Goal: Task Accomplishment & Management: Use online tool/utility

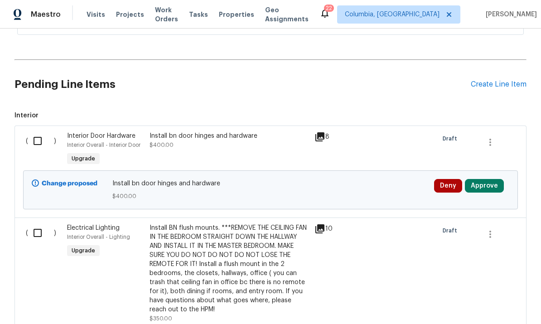
scroll to position [254, 0]
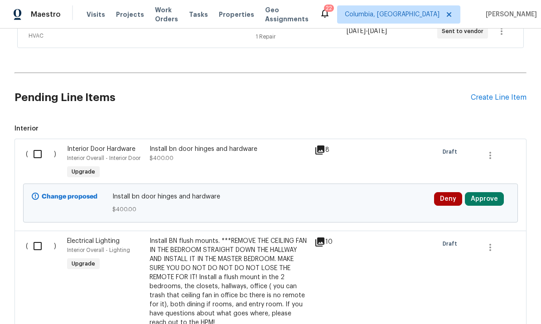
click at [487, 102] on div "Create Line Item" at bounding box center [499, 97] width 56 height 9
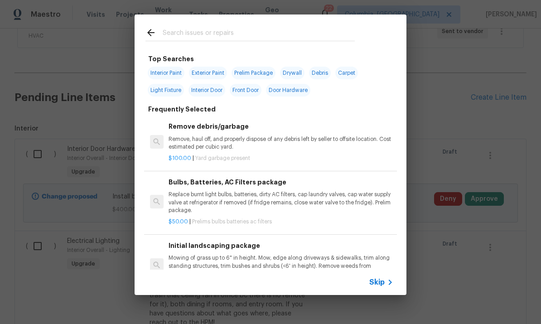
click at [214, 37] on input "text" at bounding box center [259, 34] width 192 height 14
type input "Paint"
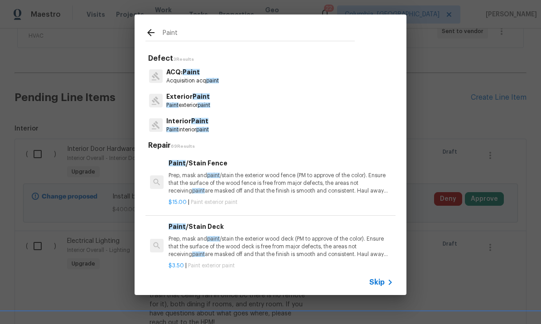
click at [209, 125] on p "Interior Paint" at bounding box center [187, 121] width 43 height 10
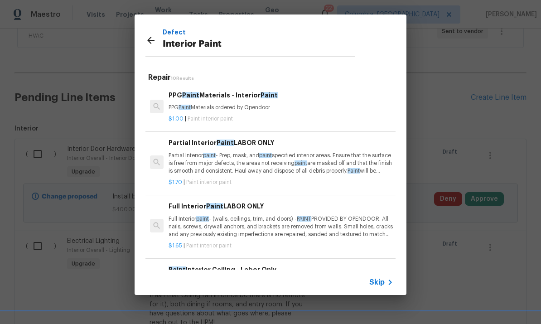
click at [239, 170] on p "Partial Interior paint - Prep, mask, and paint specified interior areas. Ensure…" at bounding box center [281, 163] width 225 height 23
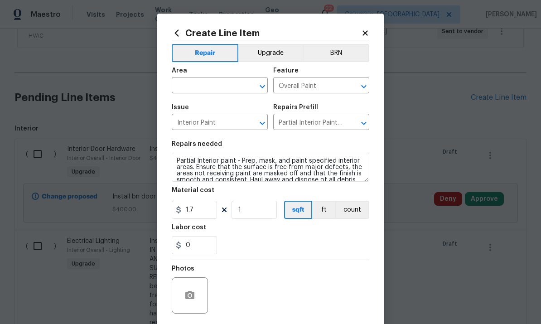
click at [226, 79] on input "text" at bounding box center [207, 86] width 71 height 14
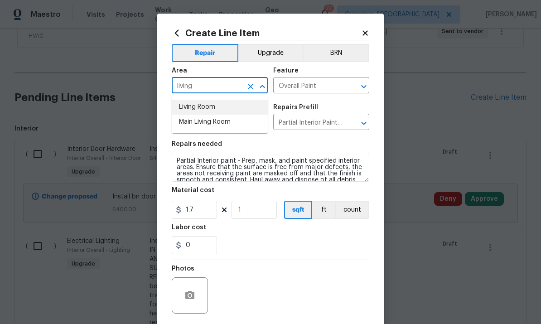
click at [233, 108] on li "Living Room" at bounding box center [220, 107] width 96 height 15
type input "Living Room"
click at [257, 214] on input "1" at bounding box center [254, 210] width 45 height 18
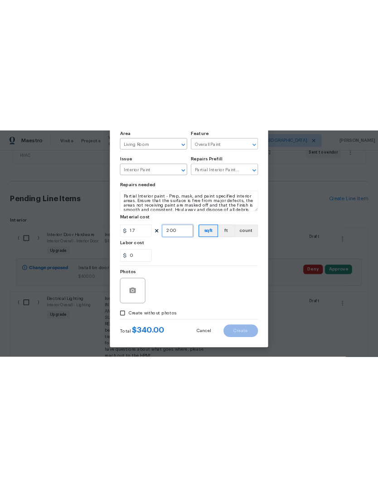
scroll to position [68, 0]
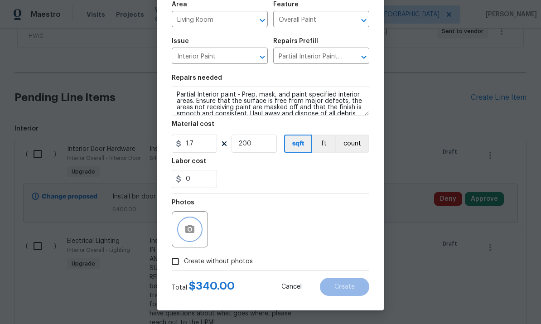
click at [189, 231] on icon "button" at bounding box center [189, 229] width 11 height 11
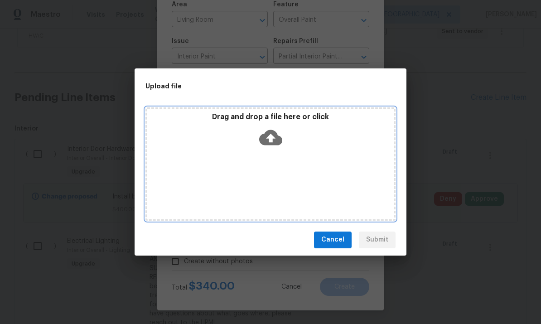
click at [272, 143] on icon at bounding box center [270, 137] width 23 height 15
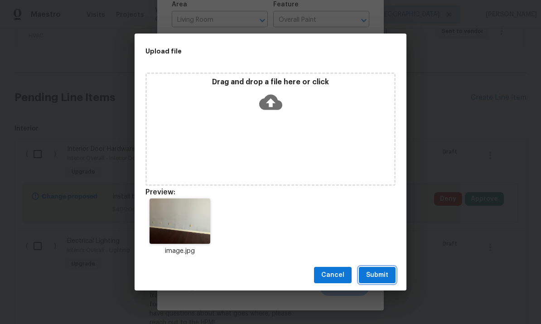
click at [376, 275] on span "Submit" at bounding box center [377, 275] width 22 height 11
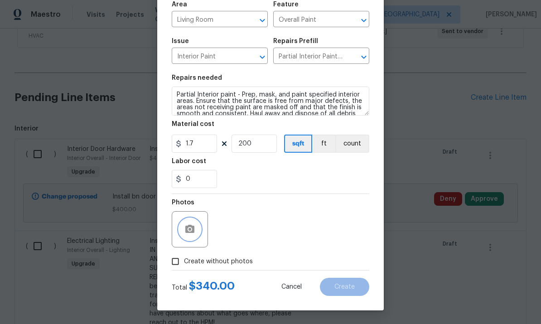
click at [189, 231] on icon "button" at bounding box center [189, 229] width 11 height 11
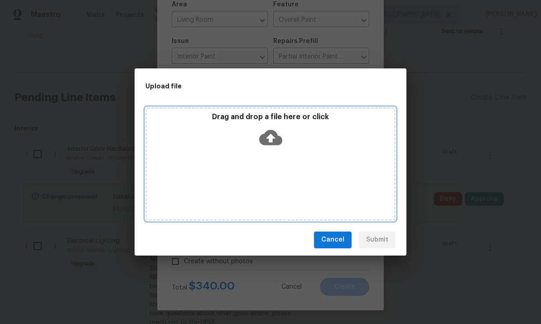
click at [275, 138] on icon at bounding box center [270, 137] width 23 height 23
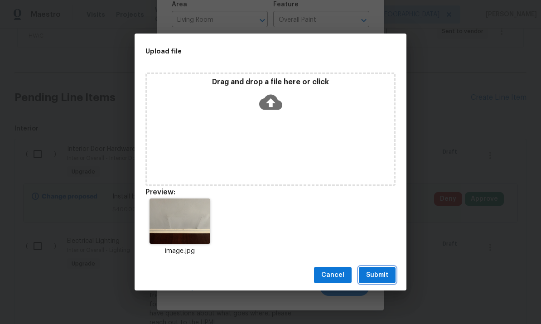
click at [382, 272] on span "Submit" at bounding box center [377, 275] width 22 height 11
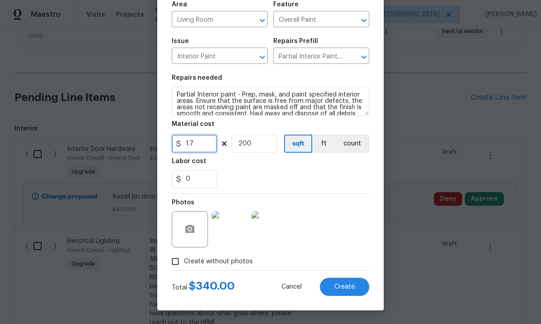
click at [199, 142] on input "1.7" at bounding box center [194, 144] width 45 height 18
click at [258, 141] on input "200" at bounding box center [254, 144] width 45 height 18
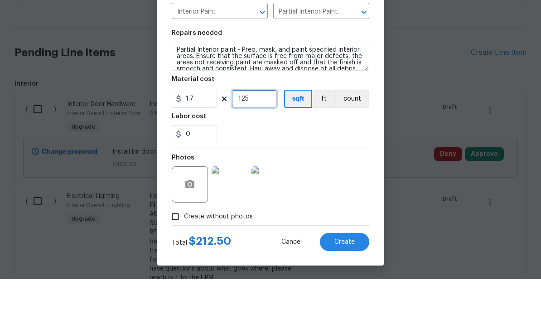
scroll to position [34, 0]
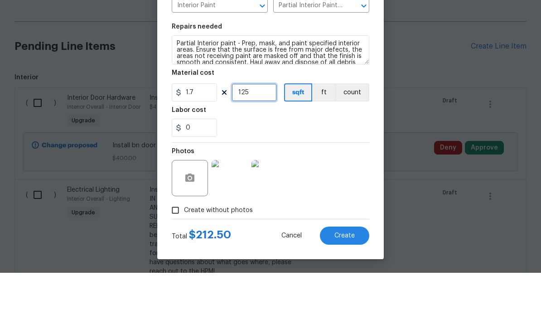
type input "125"
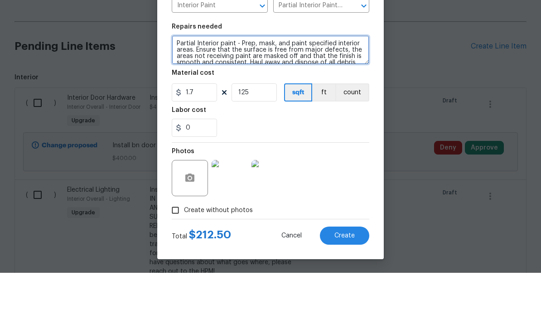
click at [177, 87] on textarea "Partial Interior paint - Prep, mask, and paint specified interior areas. Ensure…" at bounding box center [271, 101] width 198 height 29
type textarea "**** COLOR MATCH: PAINT WALL AND FIX THE CUT OUT BOX. Partial Interior paint - …"
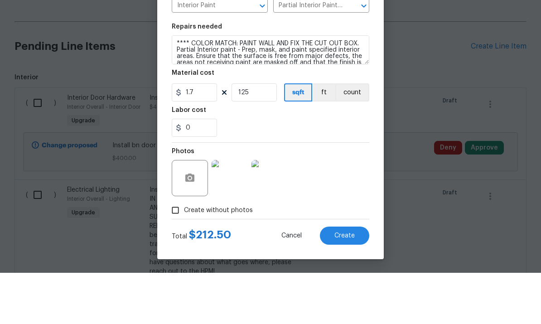
click at [347, 284] on span "Create" at bounding box center [344, 287] width 20 height 7
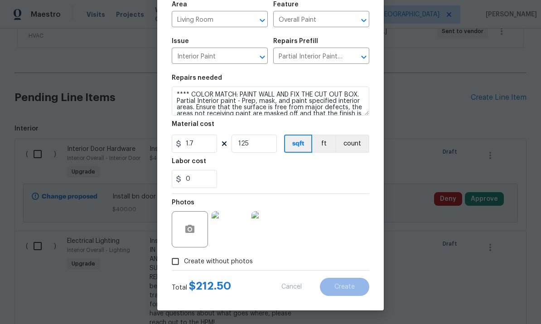
type input "0"
